Goal: Information Seeking & Learning: Check status

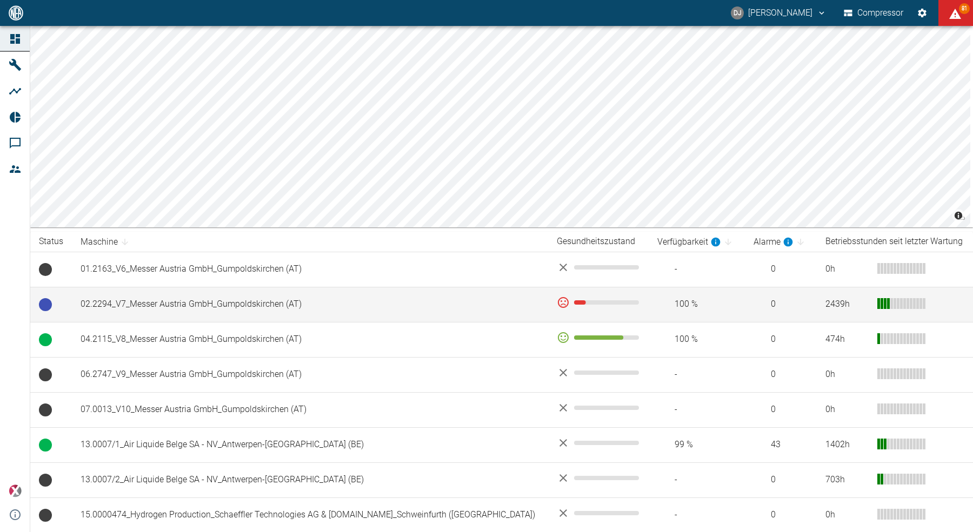
scroll to position [23, 0]
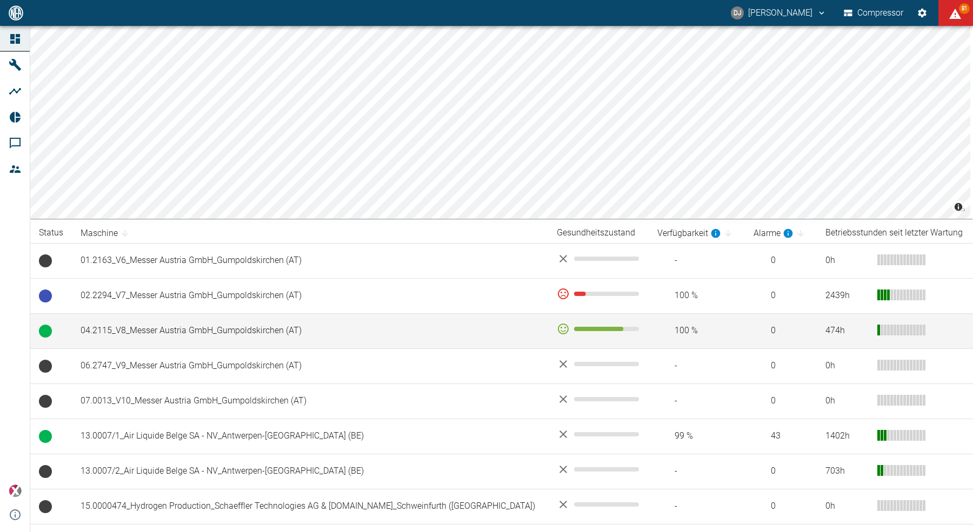
click at [196, 333] on td "04.2115_V8_Messer Austria GmbH_Gumpoldskirchen (AT)" at bounding box center [310, 330] width 476 height 35
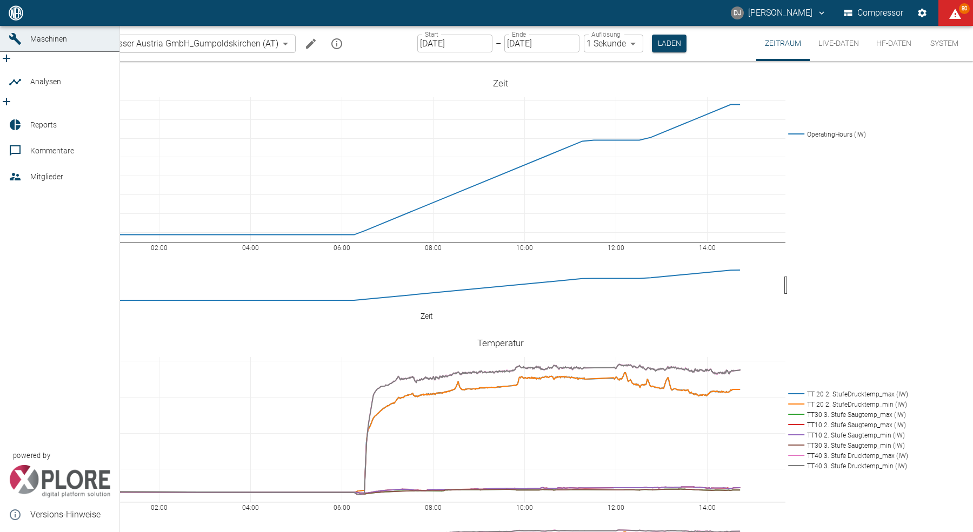
click at [10, 19] on icon at bounding box center [15, 12] width 13 height 13
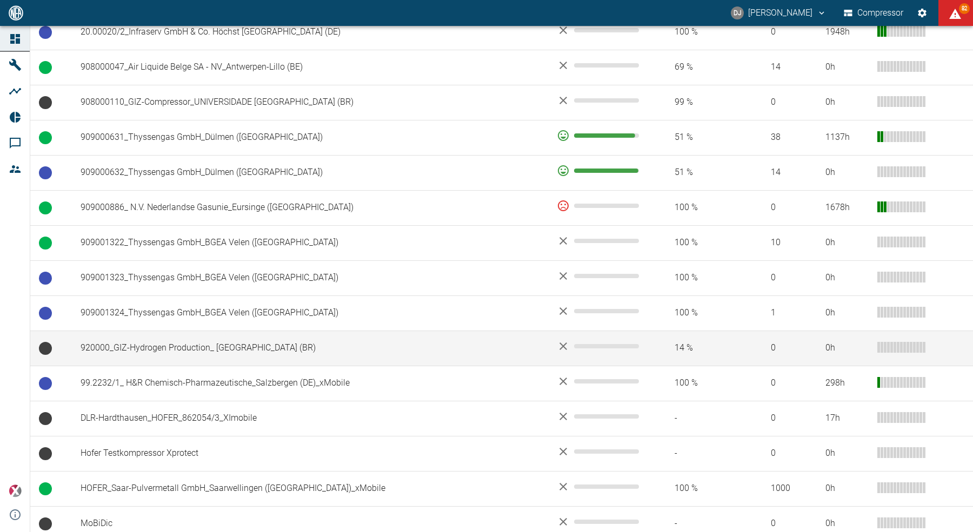
scroll to position [921, 0]
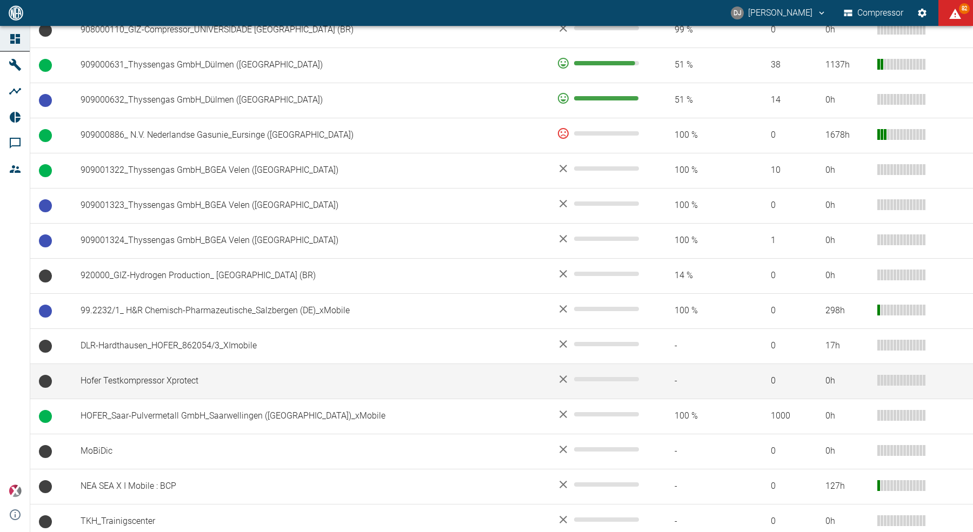
click at [157, 380] on td "Hofer Testkompressor Xprotect" at bounding box center [310, 381] width 476 height 35
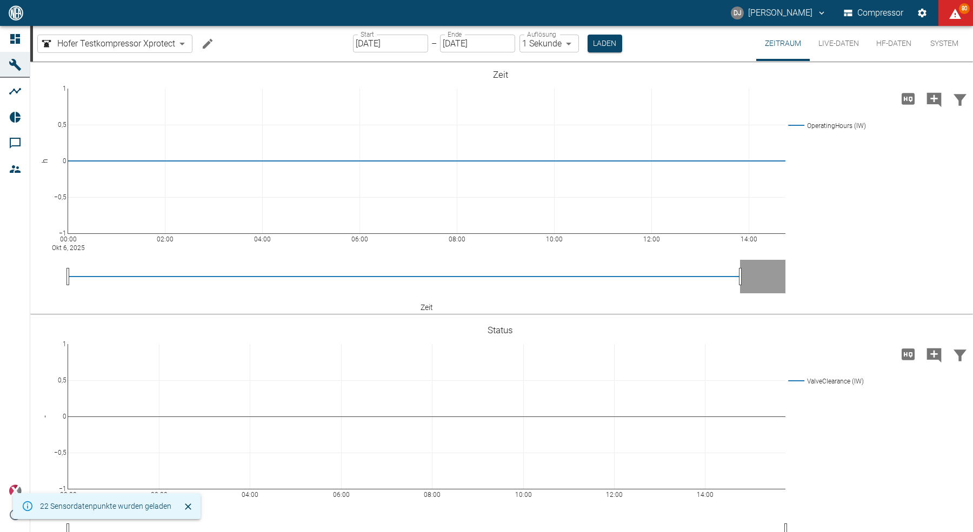
click at [828, 43] on button "Live-Daten" at bounding box center [839, 43] width 58 height 35
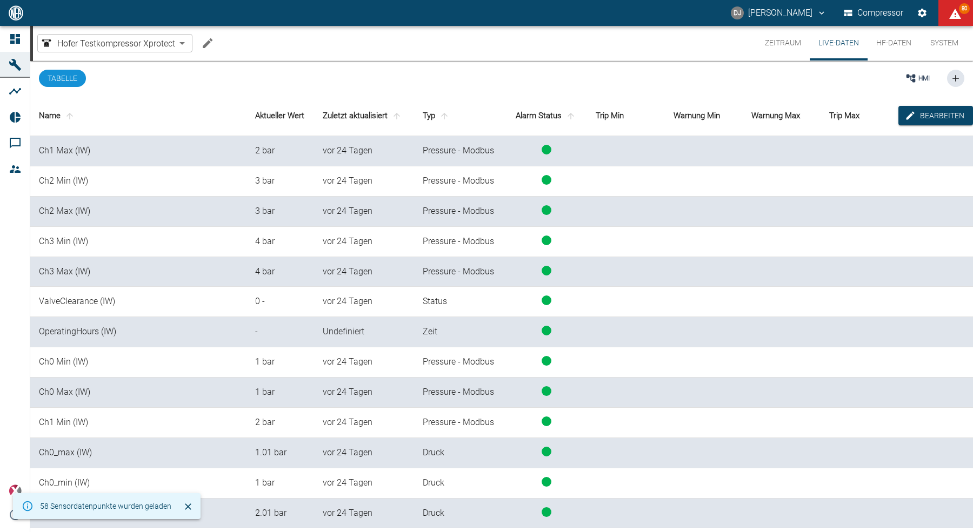
click at [899, 44] on button "HF-Daten" at bounding box center [893, 43] width 52 height 35
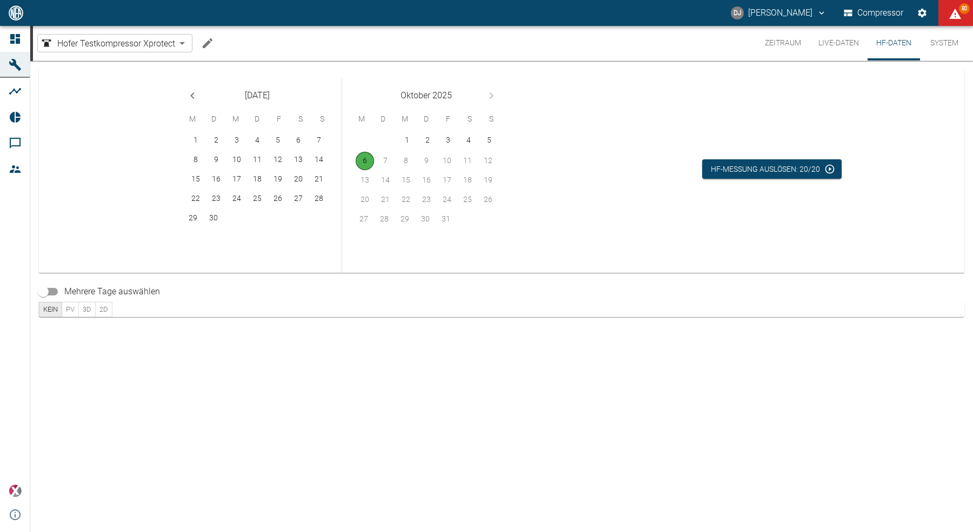
click at [839, 43] on button "Live-Daten" at bounding box center [839, 43] width 58 height 35
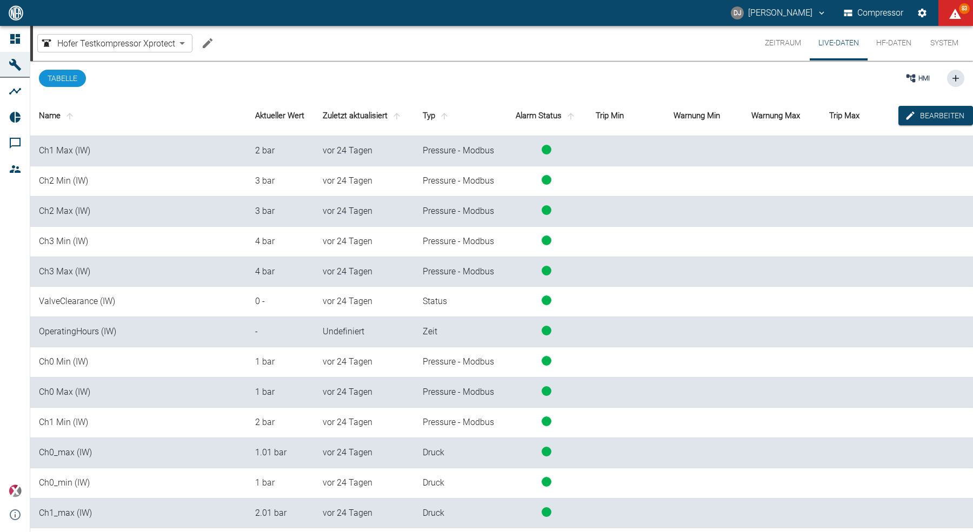
click at [75, 302] on td "ValveClearance (IW)" at bounding box center [138, 302] width 216 height 30
click at [55, 242] on td "Ch3 Min (IW)" at bounding box center [138, 242] width 216 height 30
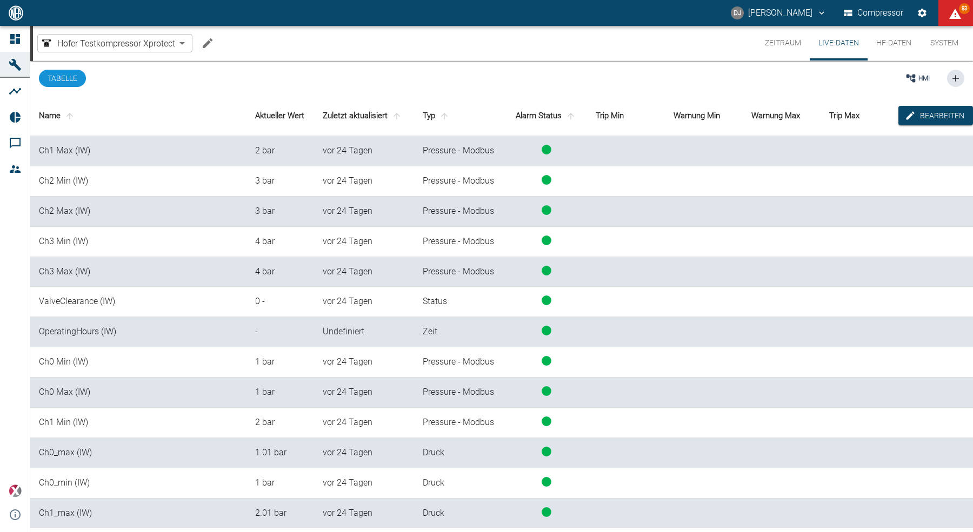
click at [59, 211] on td "Ch2 Max (IW)" at bounding box center [138, 212] width 216 height 30
click at [894, 49] on button "HF-Daten" at bounding box center [893, 43] width 52 height 35
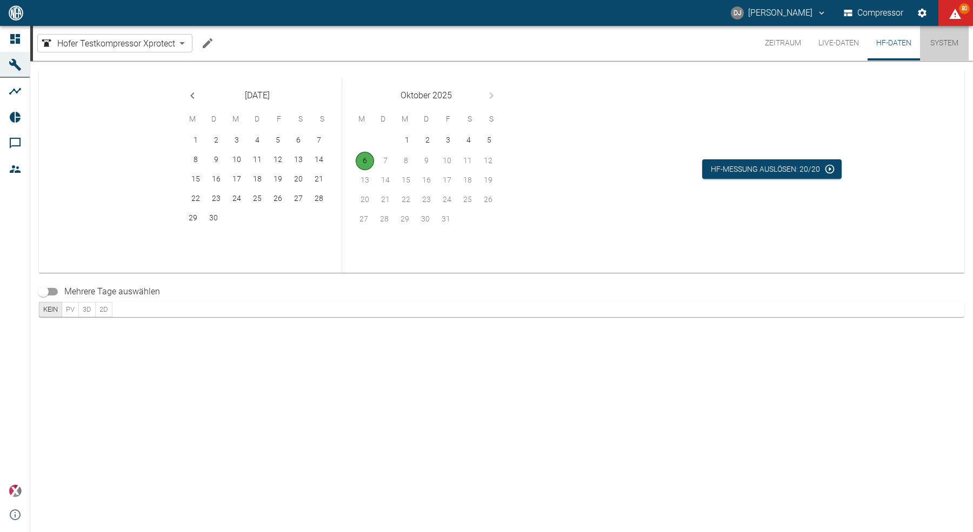
click at [945, 41] on button "System" at bounding box center [944, 43] width 49 height 35
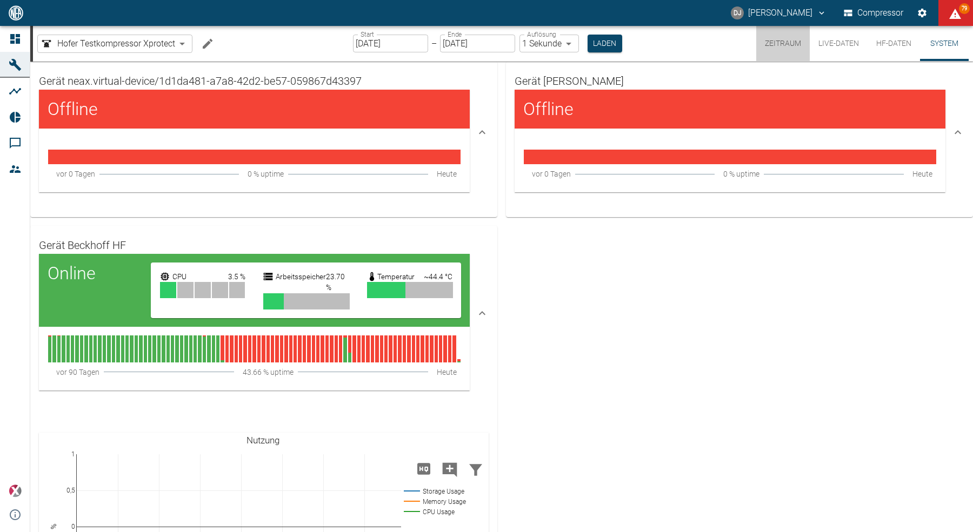
click at [792, 43] on button "Zeitraum" at bounding box center [783, 43] width 54 height 35
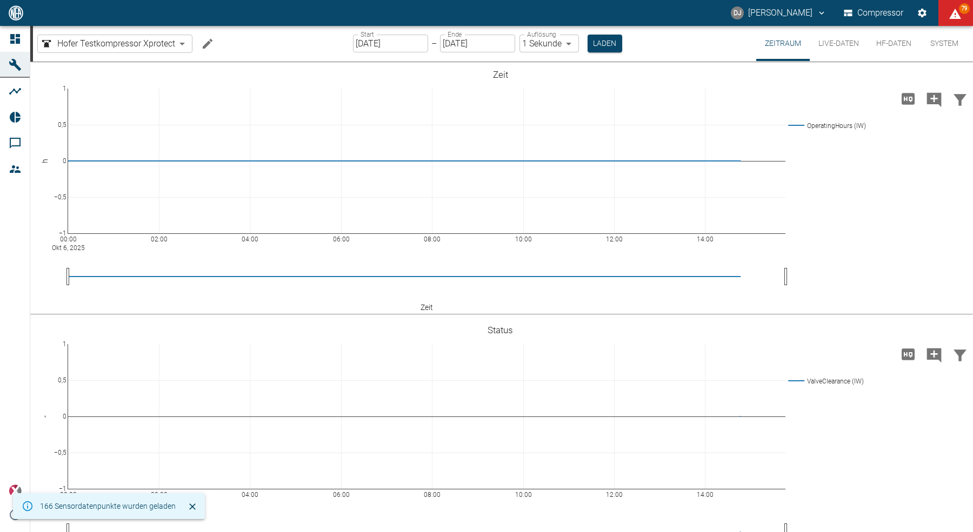
click at [848, 43] on button "Live-Daten" at bounding box center [839, 43] width 58 height 35
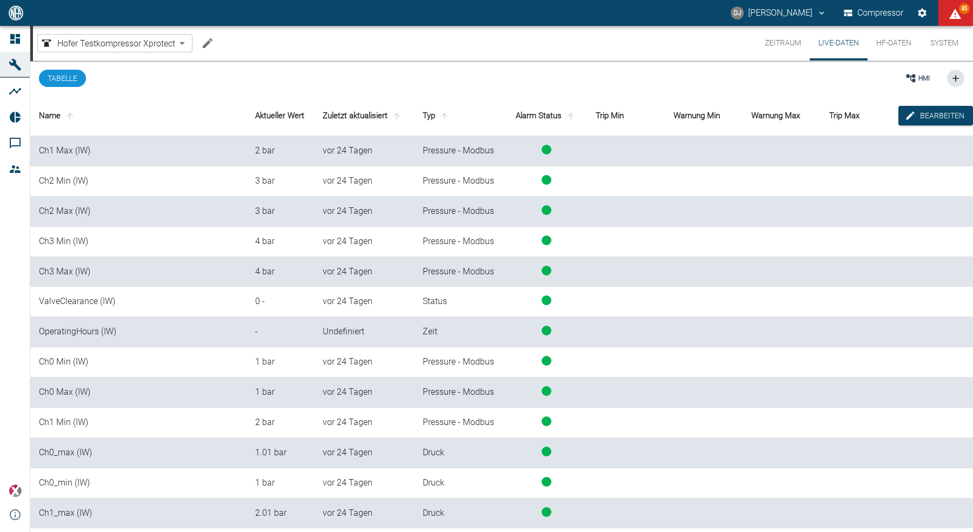
click at [771, 46] on button "Zeitraum" at bounding box center [783, 43] width 54 height 35
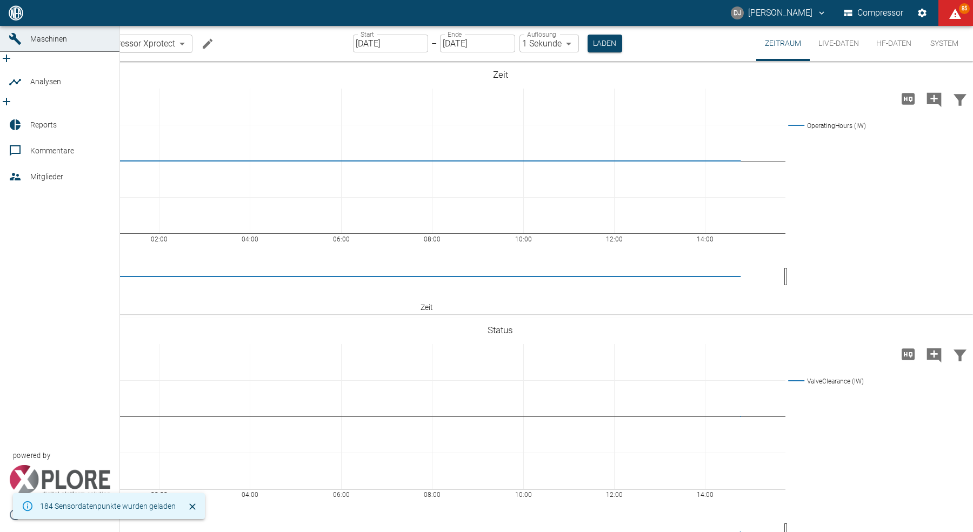
click at [17, 18] on icon at bounding box center [15, 13] width 10 height 10
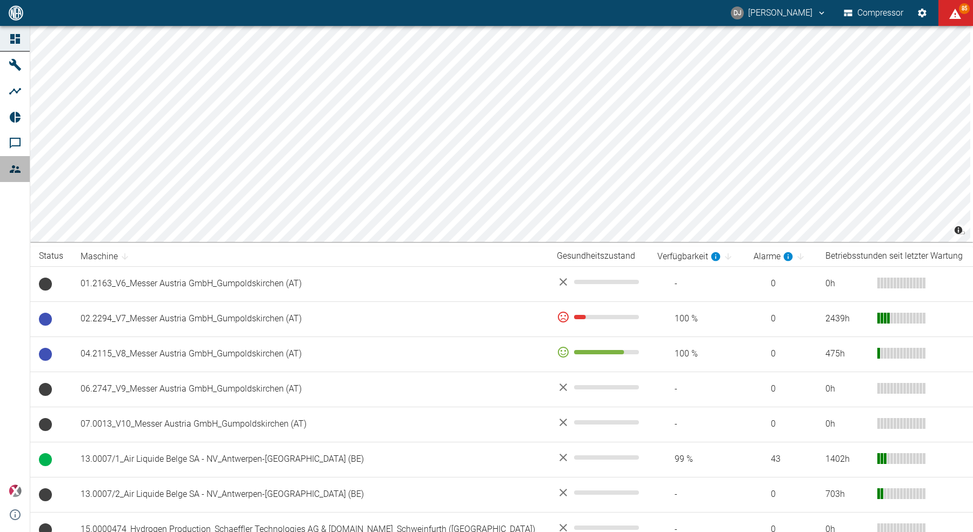
click at [17, 167] on icon at bounding box center [15, 169] width 13 height 13
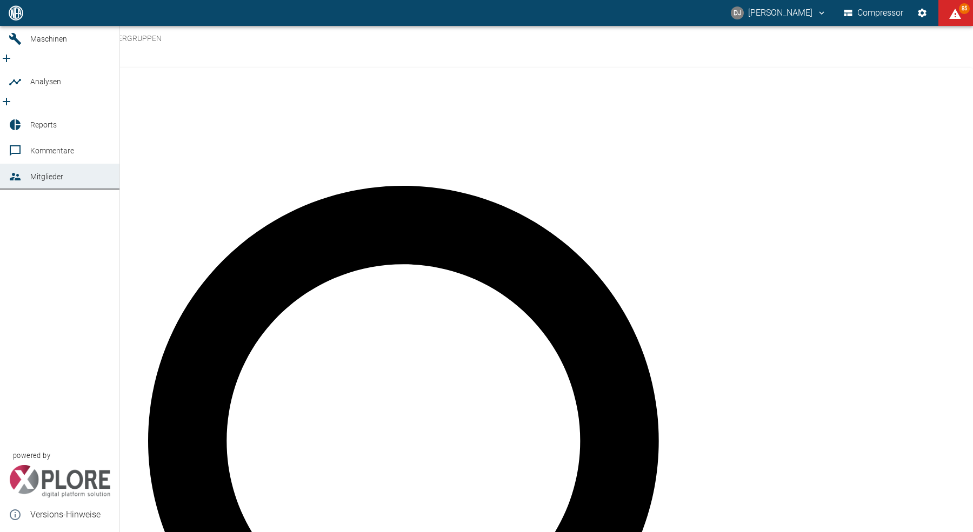
click at [14, 18] on icon at bounding box center [15, 13] width 10 height 10
